Goal: Task Accomplishment & Management: Manage account settings

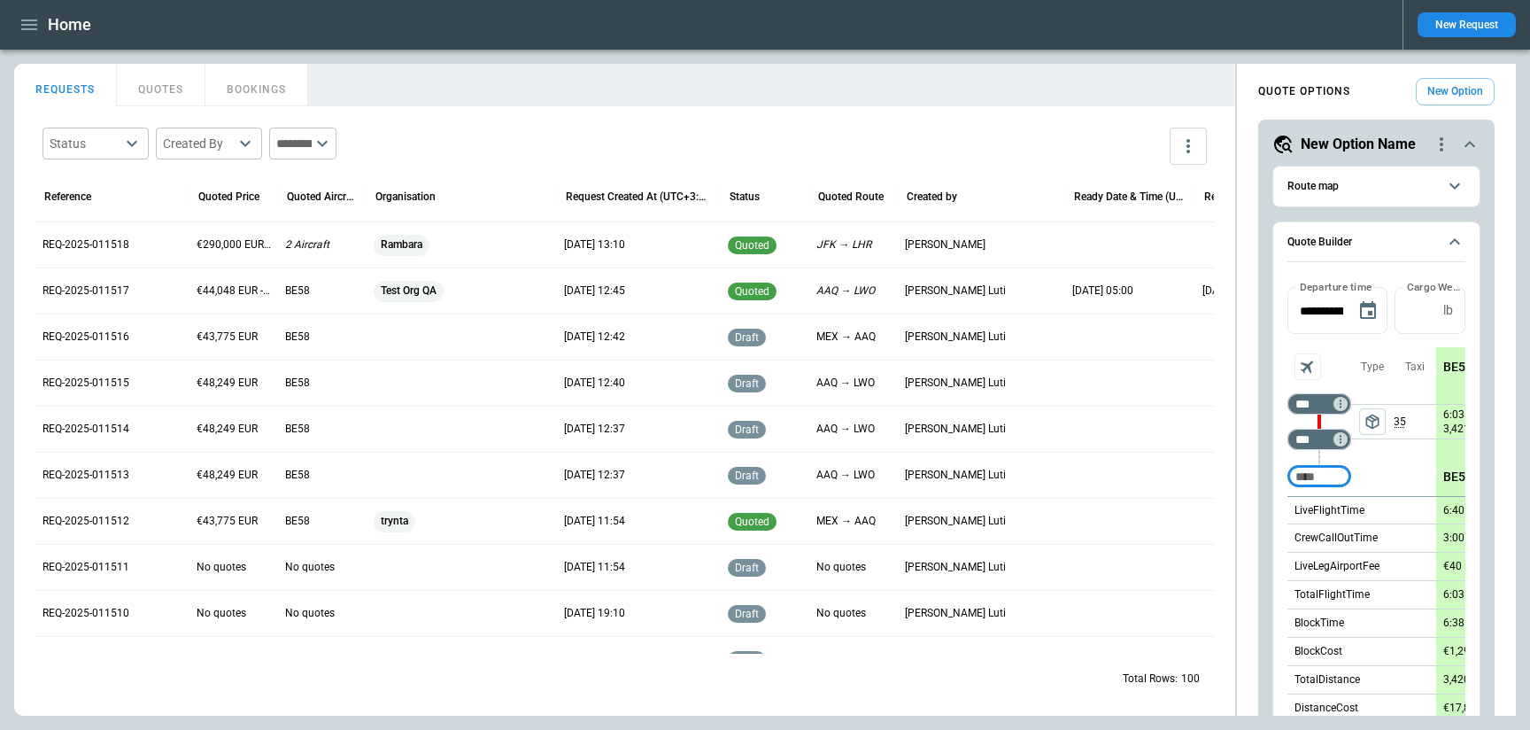
click at [22, 29] on icon "button" at bounding box center [29, 24] width 16 height 11
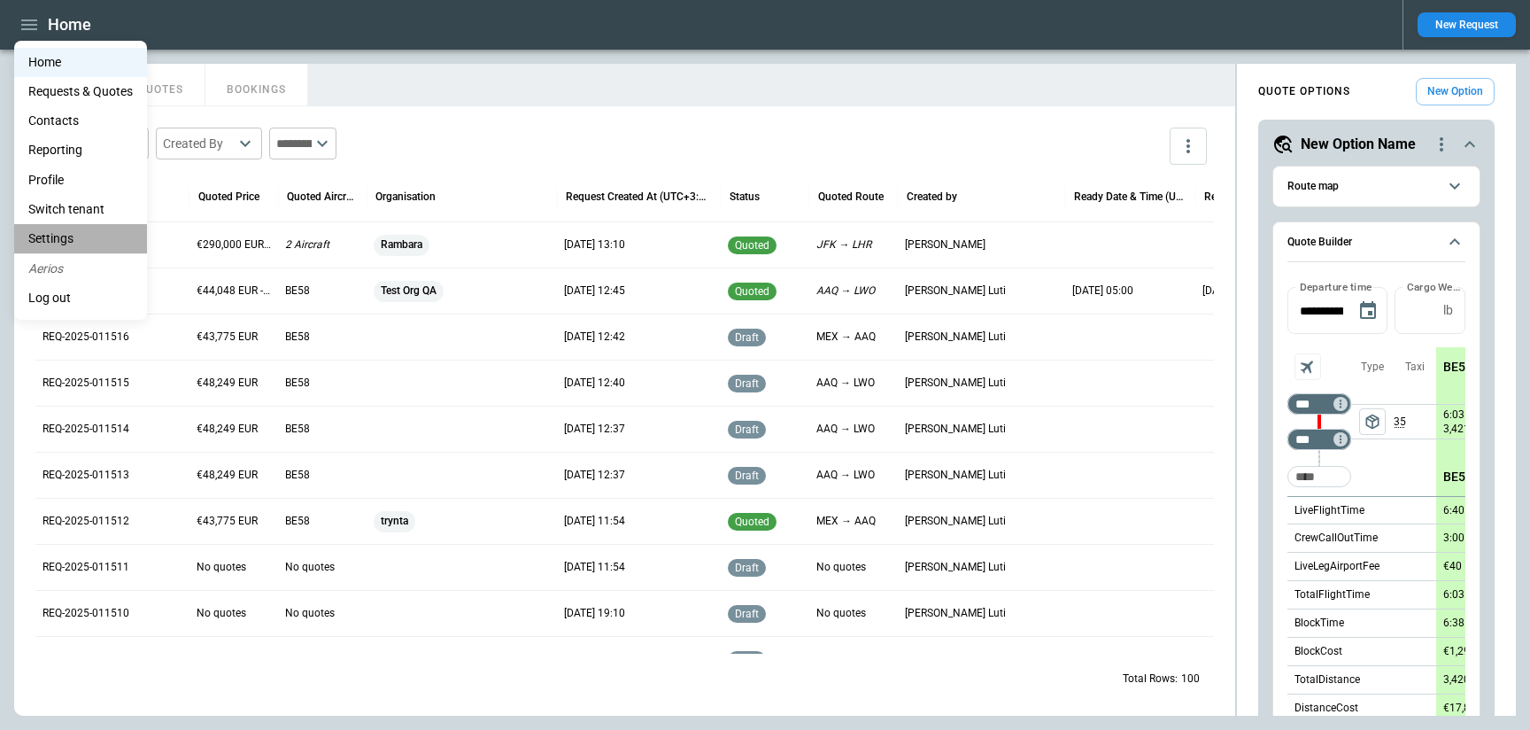
click at [69, 233] on li "Settings" at bounding box center [80, 238] width 133 height 29
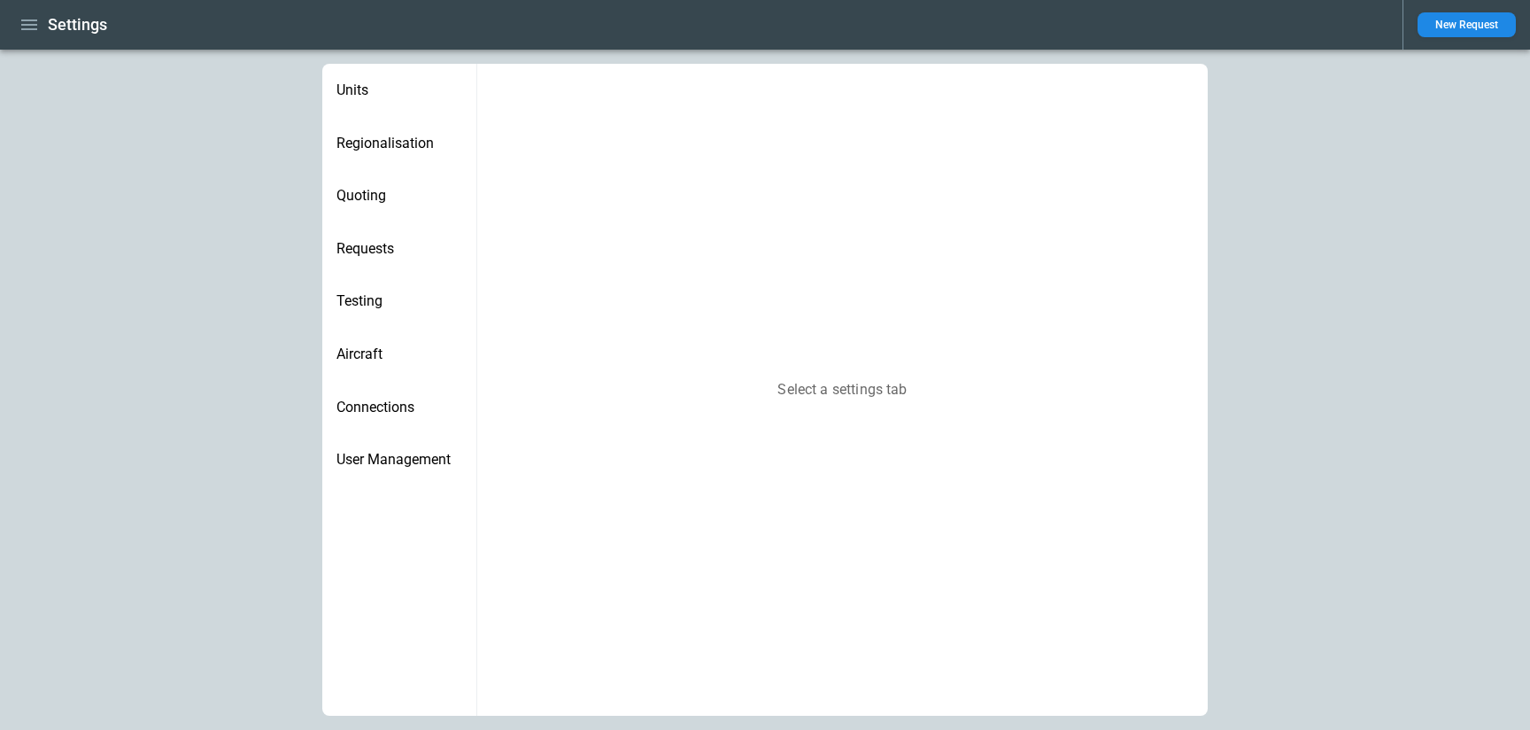
click at [360, 252] on span "Requests" at bounding box center [400, 249] width 126 height 18
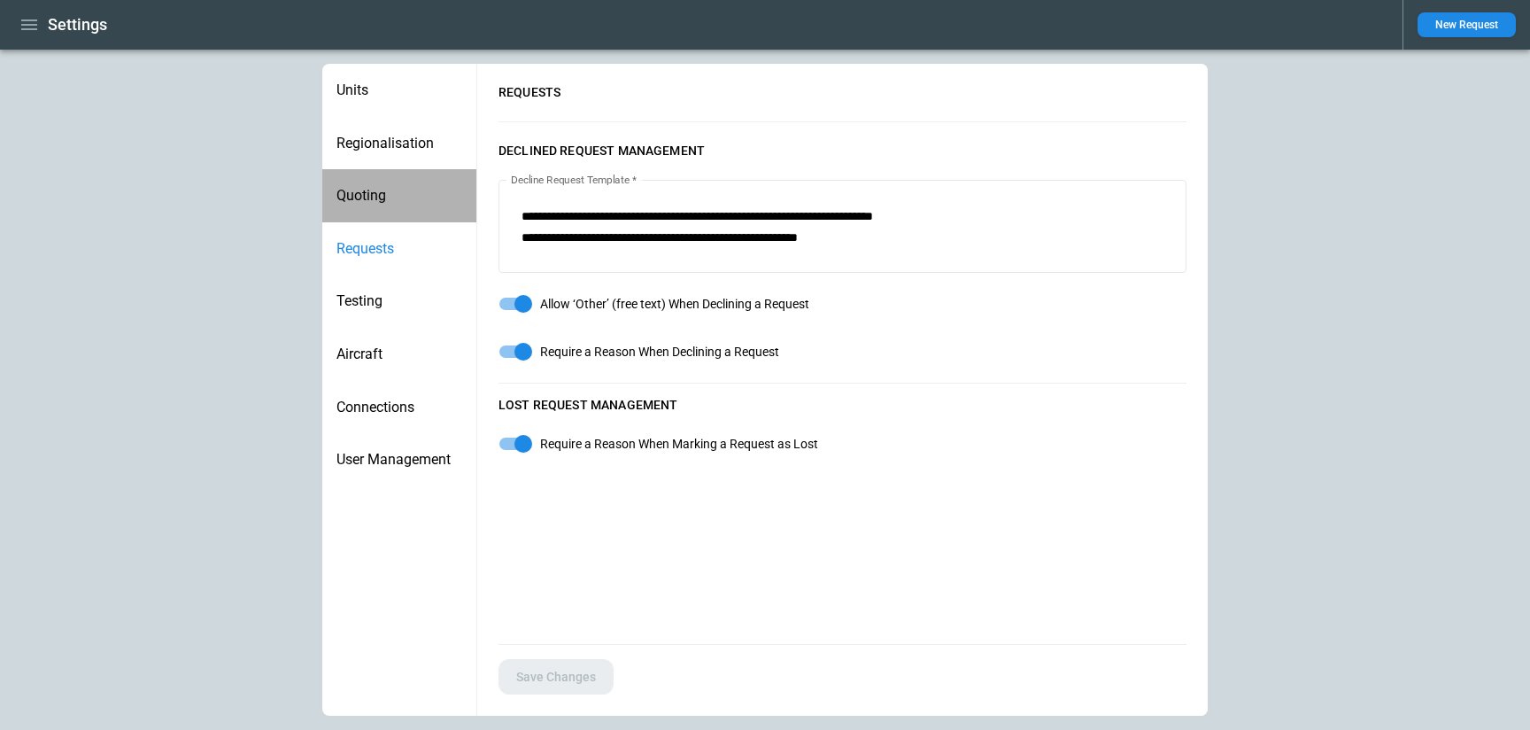
click at [369, 198] on span "Quoting" at bounding box center [400, 196] width 126 height 18
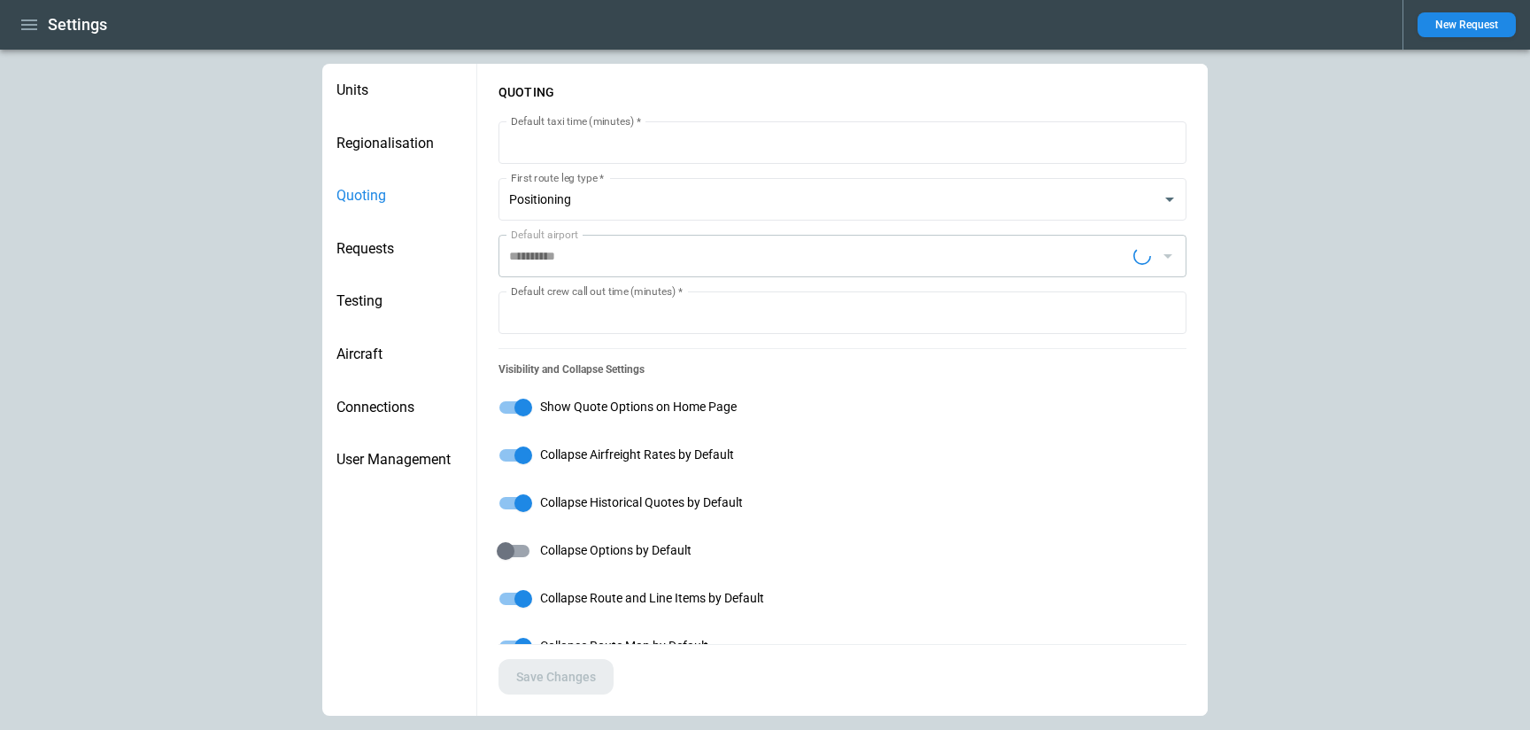
type input "**********"
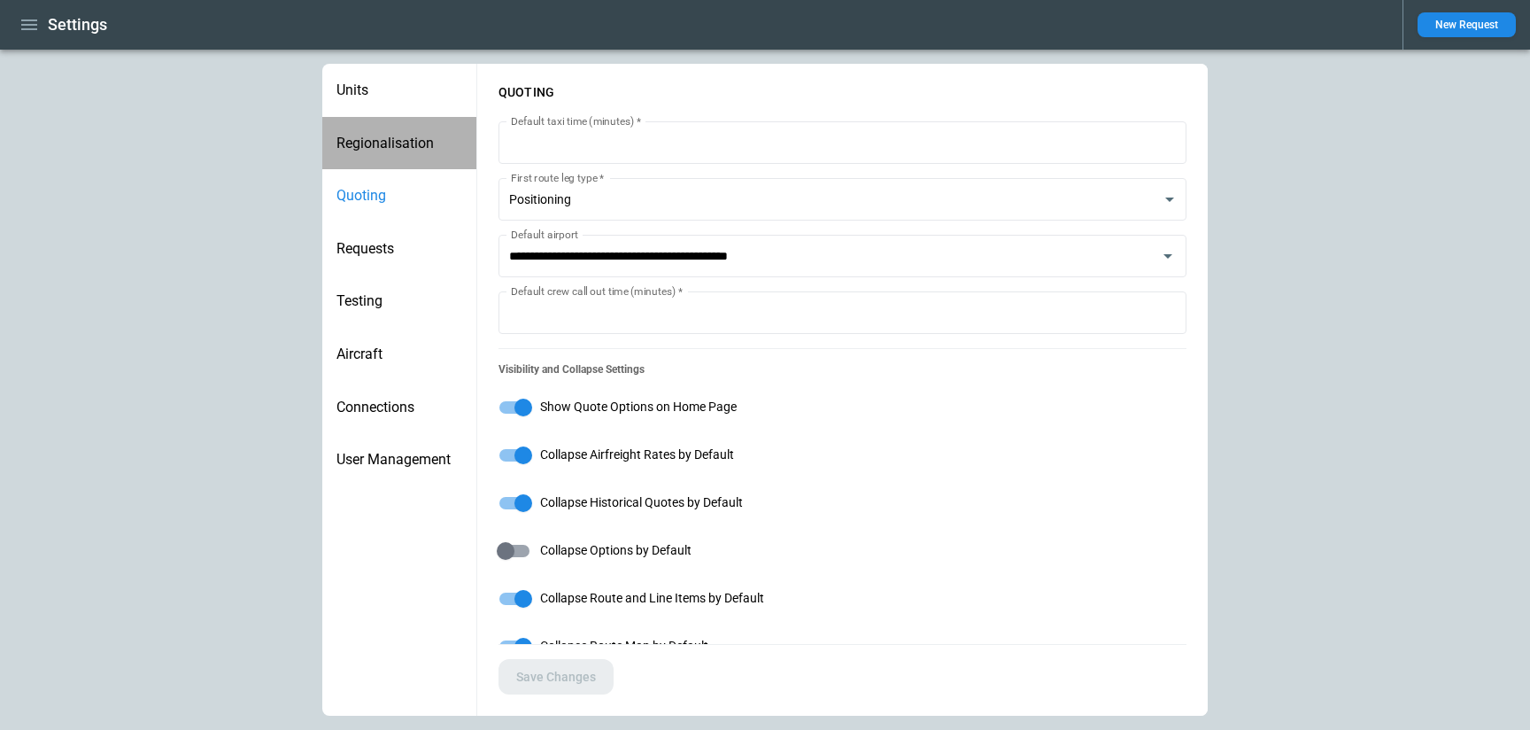
click at [368, 140] on span "Regionalisation" at bounding box center [400, 144] width 126 height 18
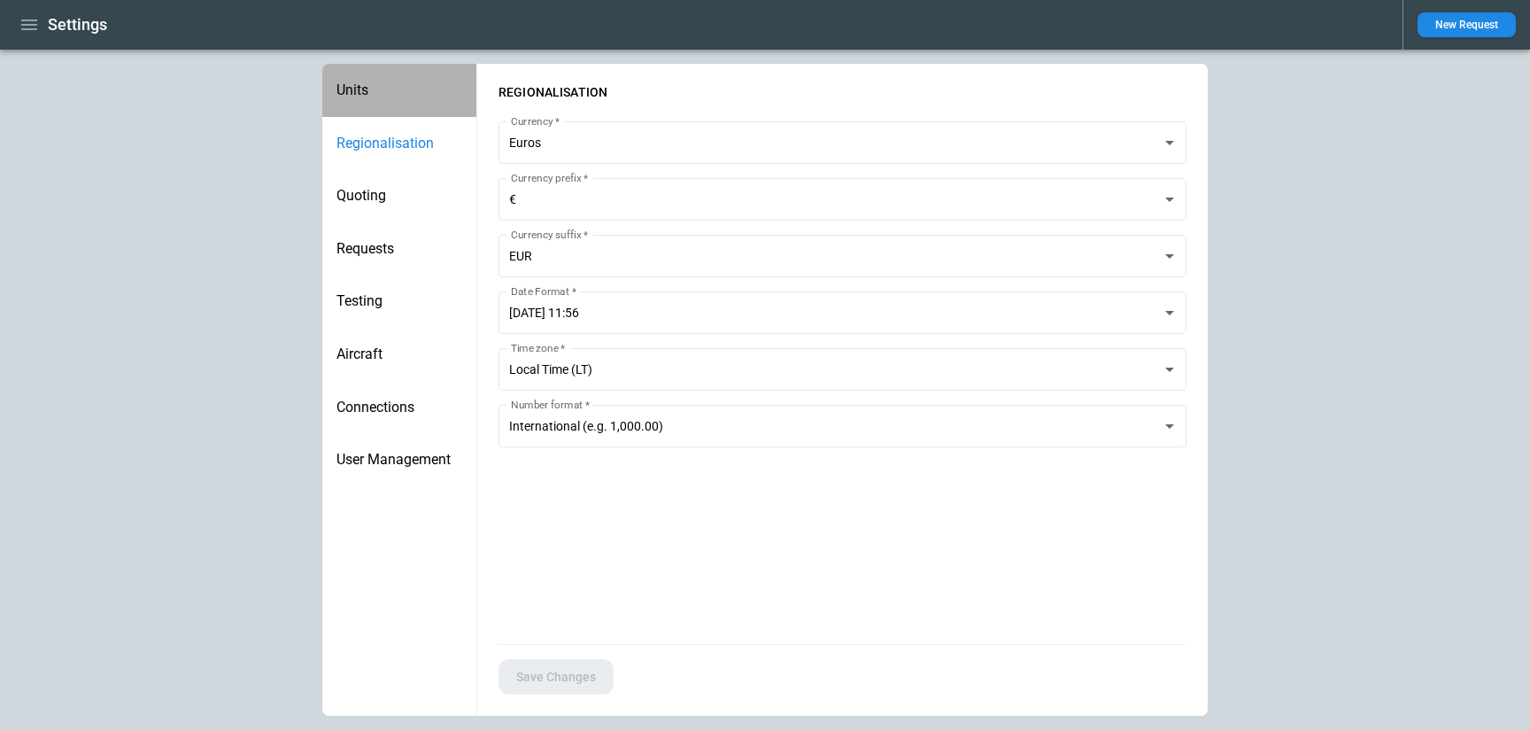
click at [369, 80] on div "Units" at bounding box center [399, 90] width 154 height 53
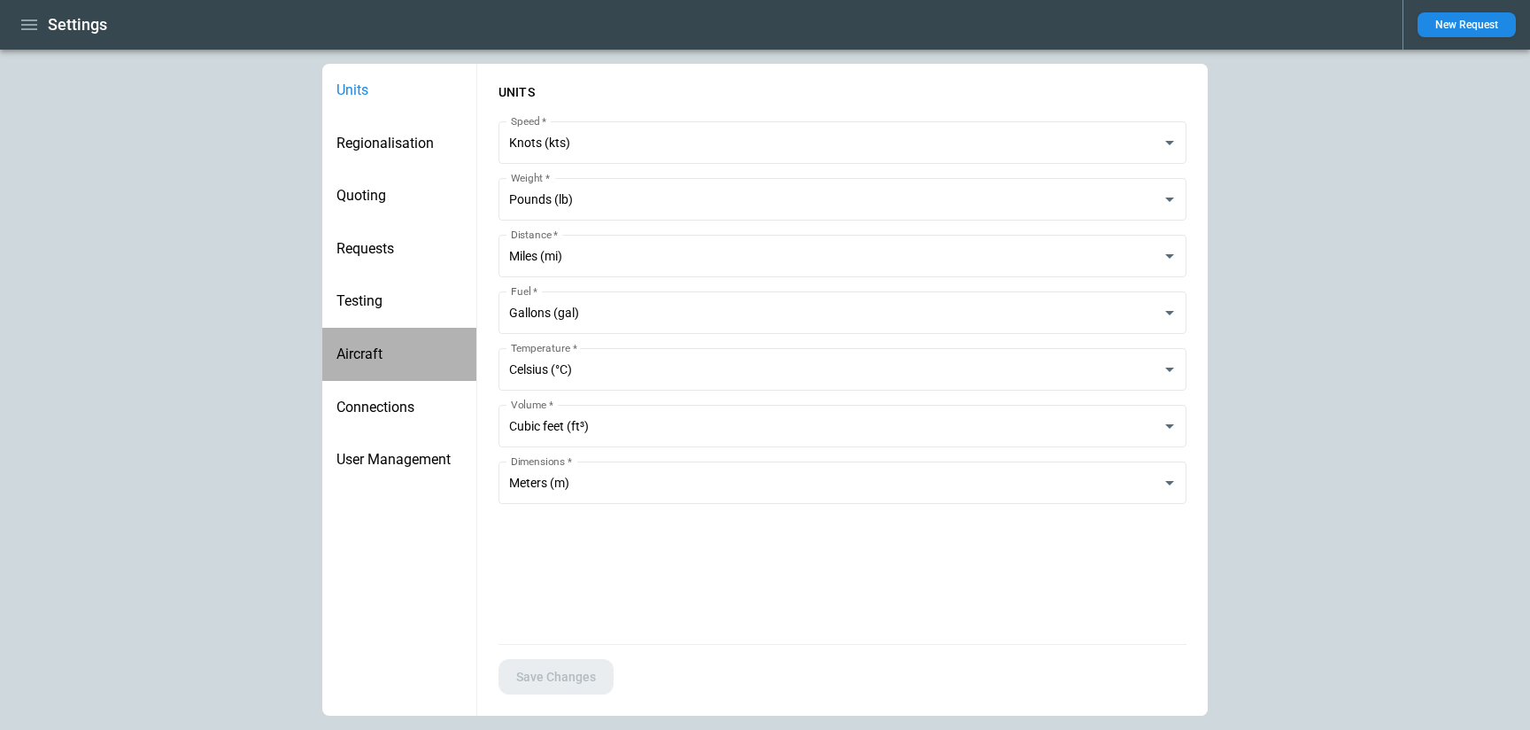
click at [364, 345] on span "Aircraft" at bounding box center [400, 354] width 126 height 18
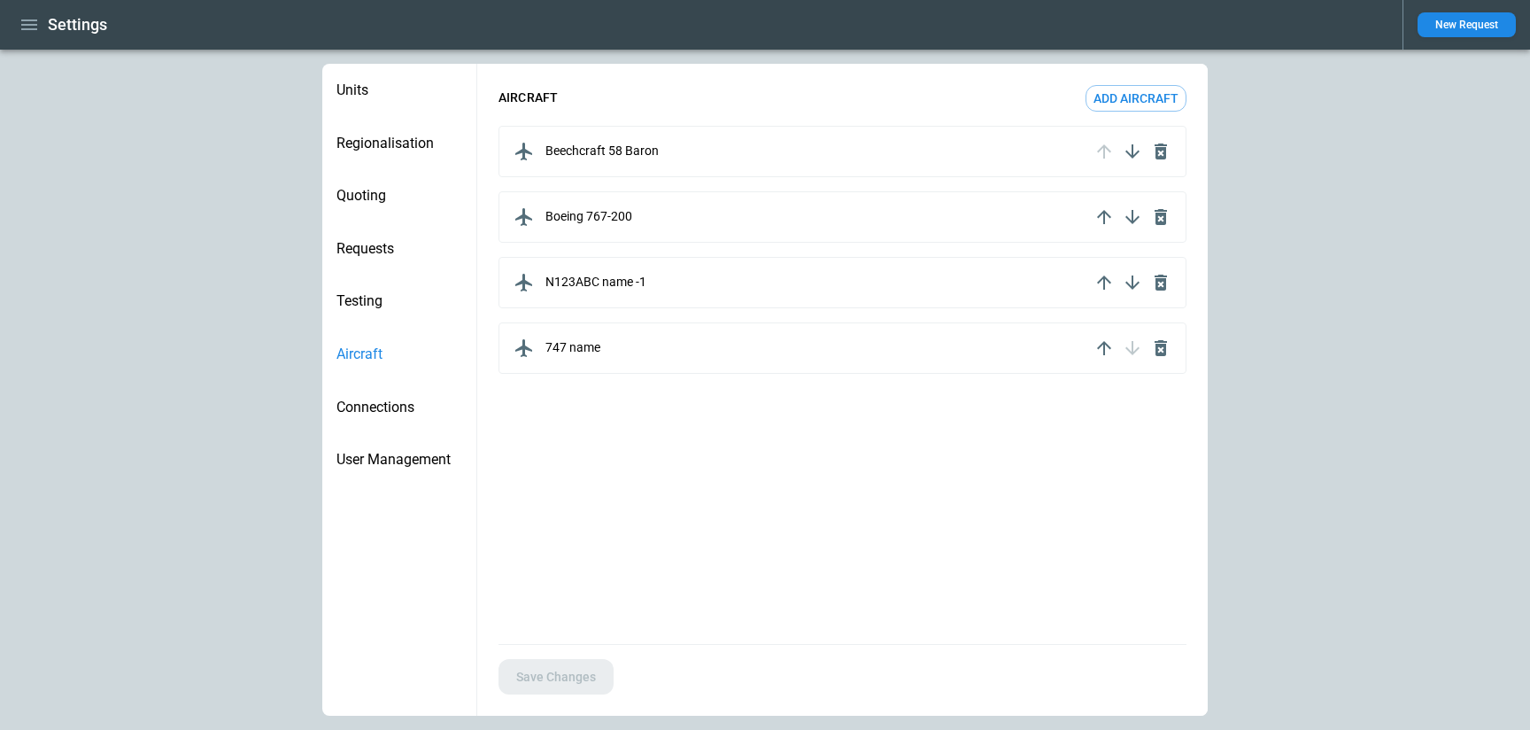
click at [377, 399] on span "Connections" at bounding box center [400, 408] width 126 height 18
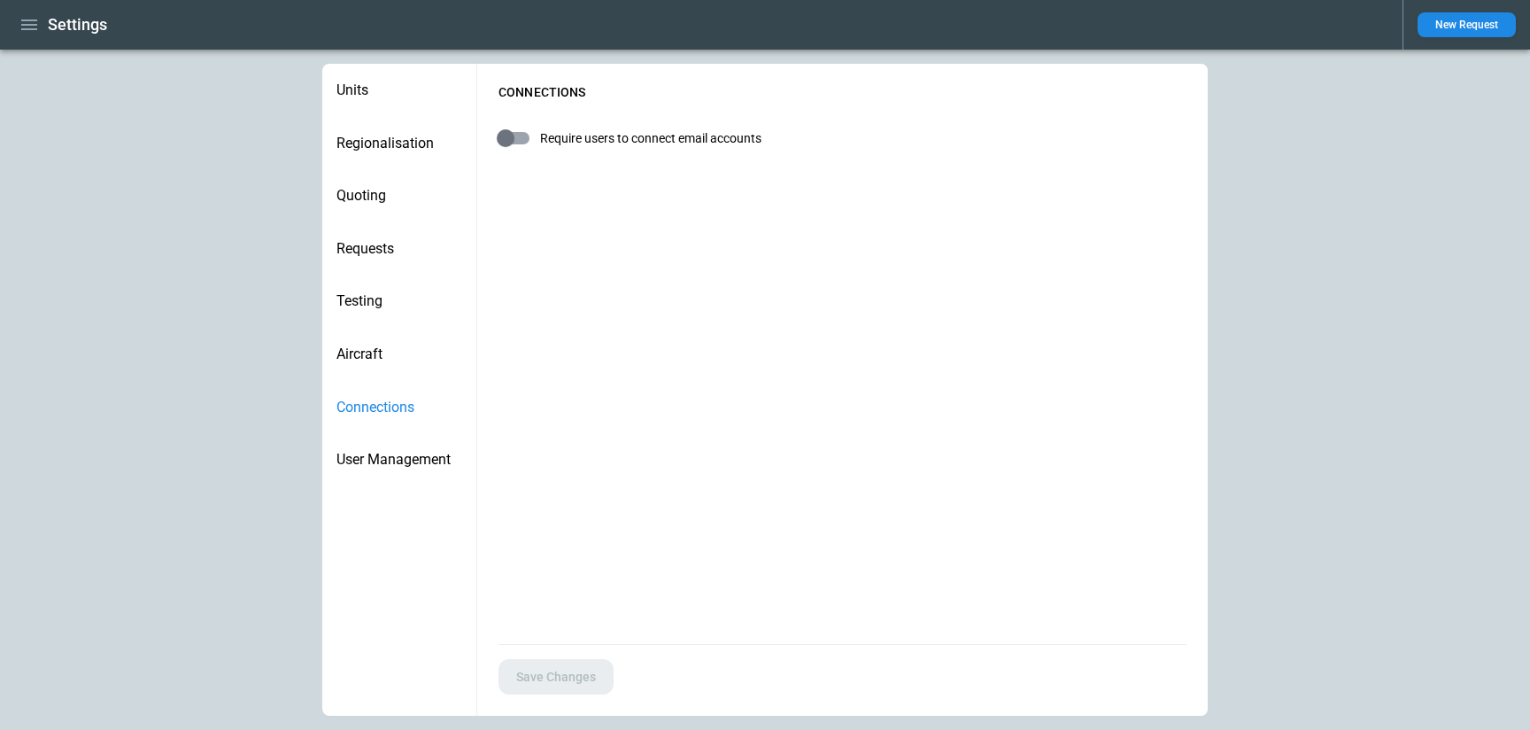
click at [379, 453] on span "User Management" at bounding box center [400, 460] width 126 height 18
